Goal: Task Accomplishment & Management: Use online tool/utility

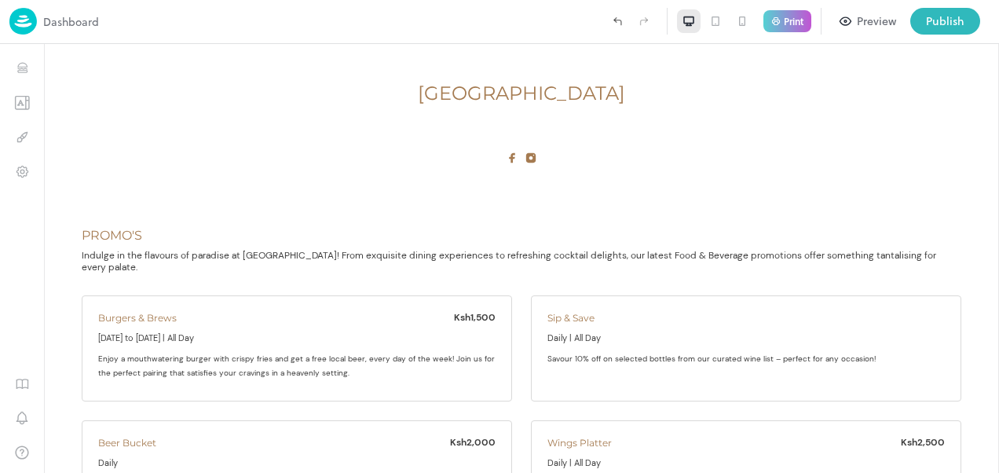
scroll to position [15492, 0]
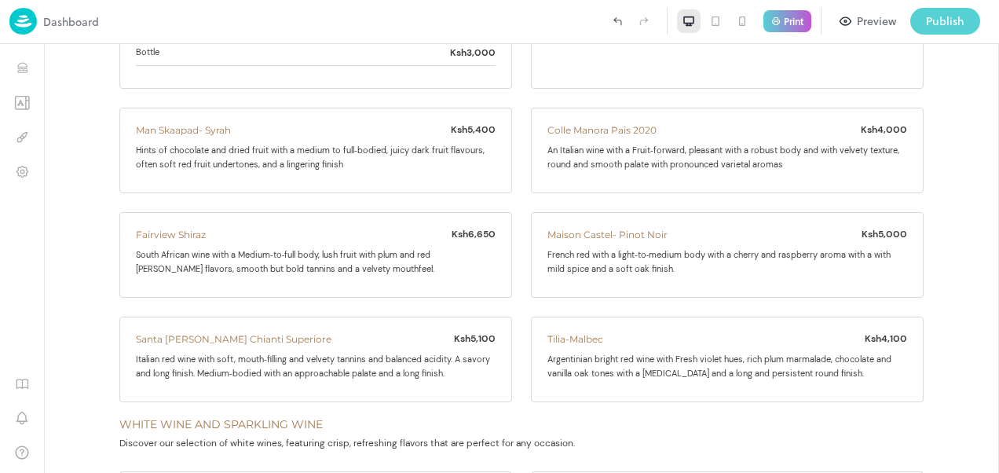
click at [945, 22] on div "Publish" at bounding box center [945, 21] width 38 height 17
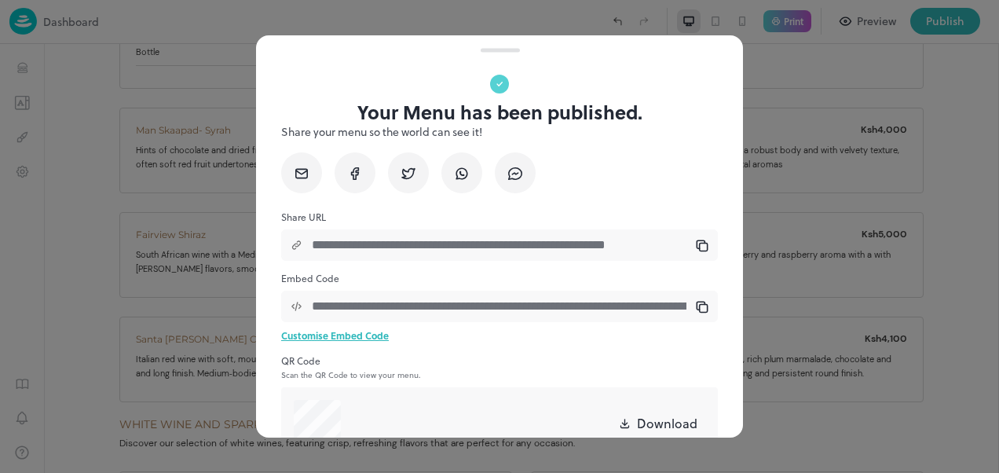
click at [900, 278] on div at bounding box center [499, 236] width 999 height 473
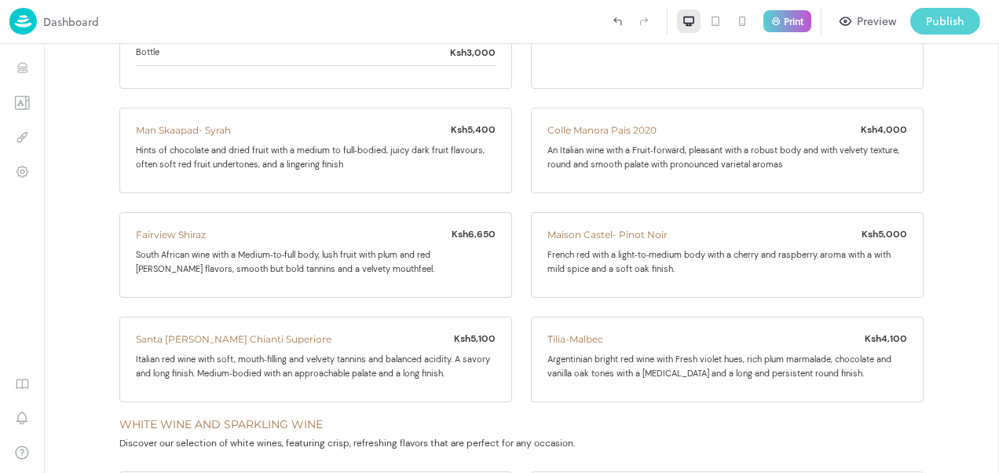
click at [945, 24] on div "Publish" at bounding box center [945, 21] width 38 height 17
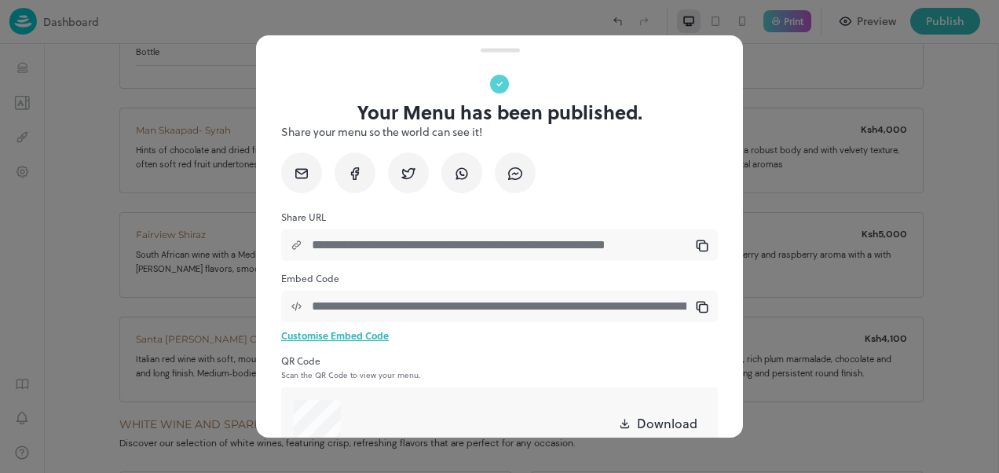
scroll to position [79, 0]
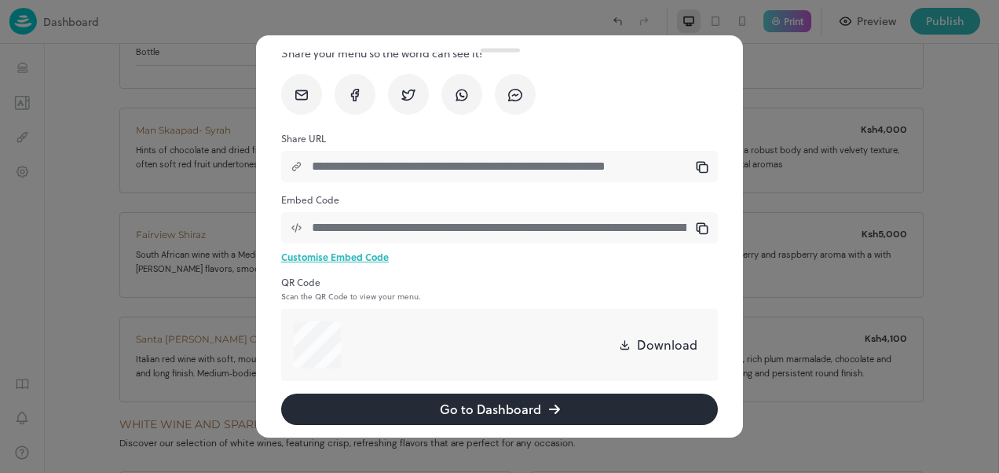
drag, startPoint x: 854, startPoint y: 338, endPoint x: 327, endPoint y: 21, distance: 615.3
click at [854, 338] on div at bounding box center [499, 236] width 999 height 473
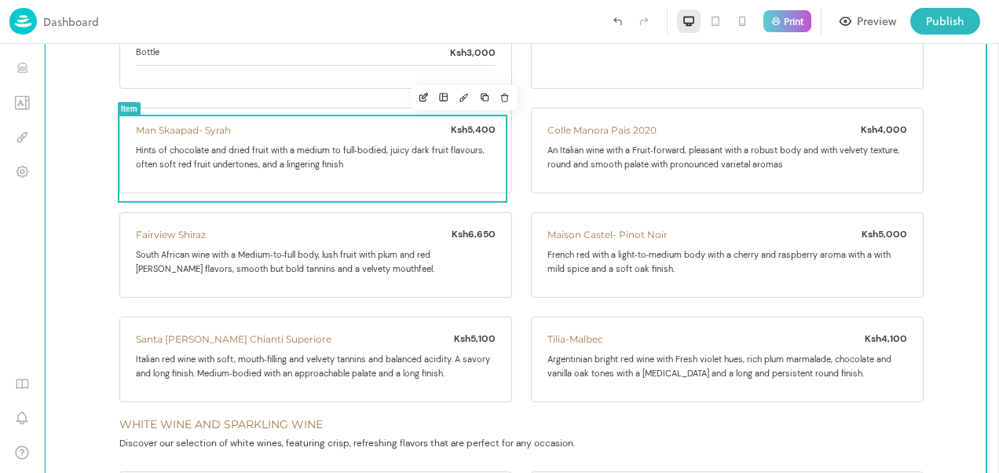
scroll to position [15153, 0]
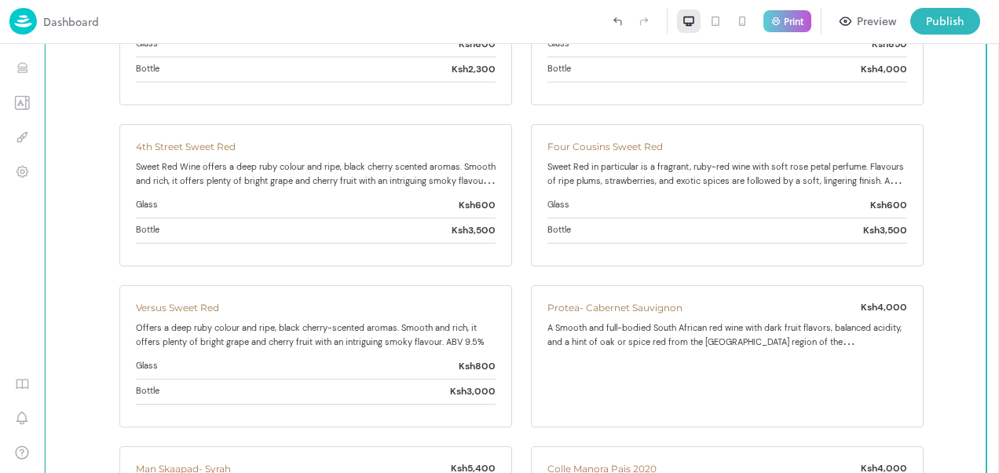
click at [25, 22] on img at bounding box center [22, 21] width 27 height 27
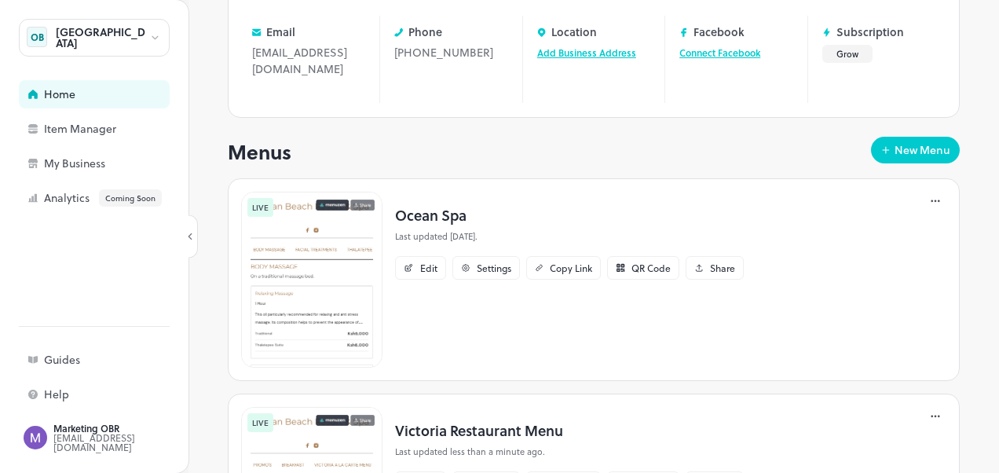
scroll to position [157, 0]
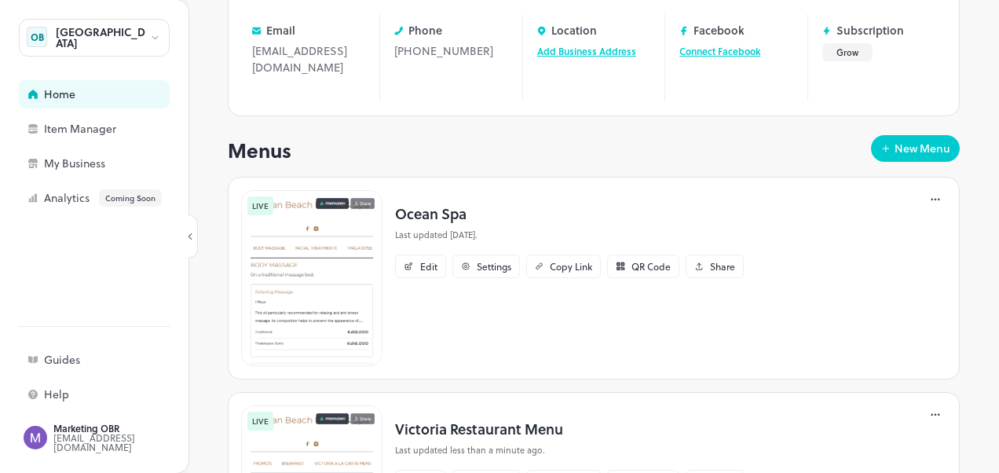
click at [326, 251] on img at bounding box center [311, 278] width 141 height 176
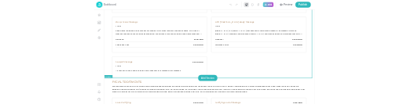
scroll to position [393, 0]
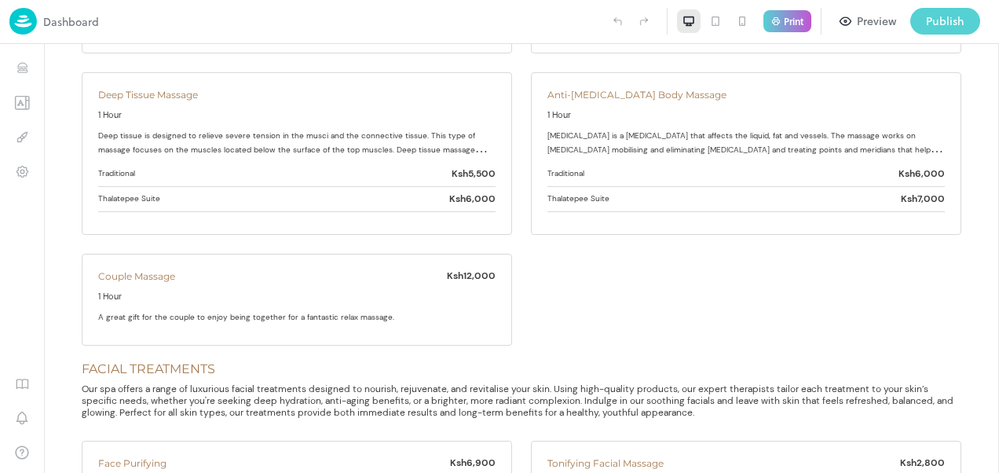
click at [944, 20] on div "Publish" at bounding box center [945, 21] width 38 height 17
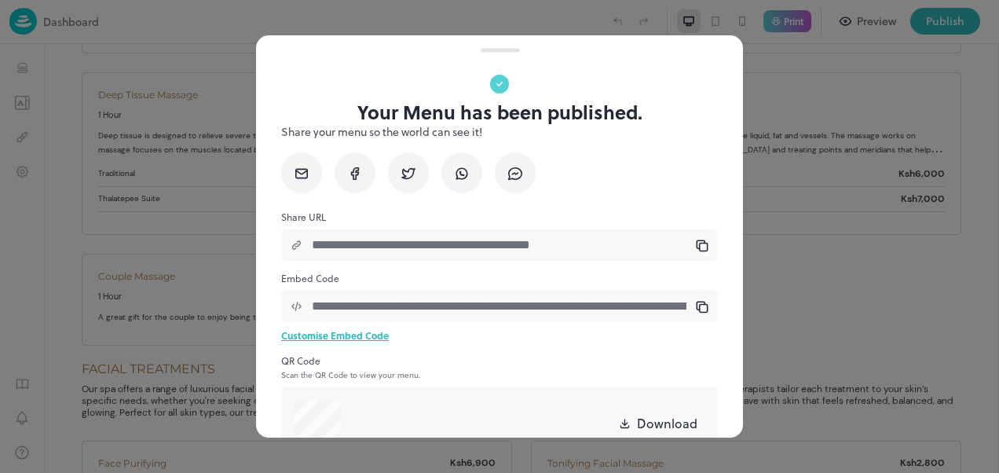
click at [637, 421] on p "Download" at bounding box center [667, 423] width 60 height 19
